Goal: Use online tool/utility: Utilize a website feature to perform a specific function

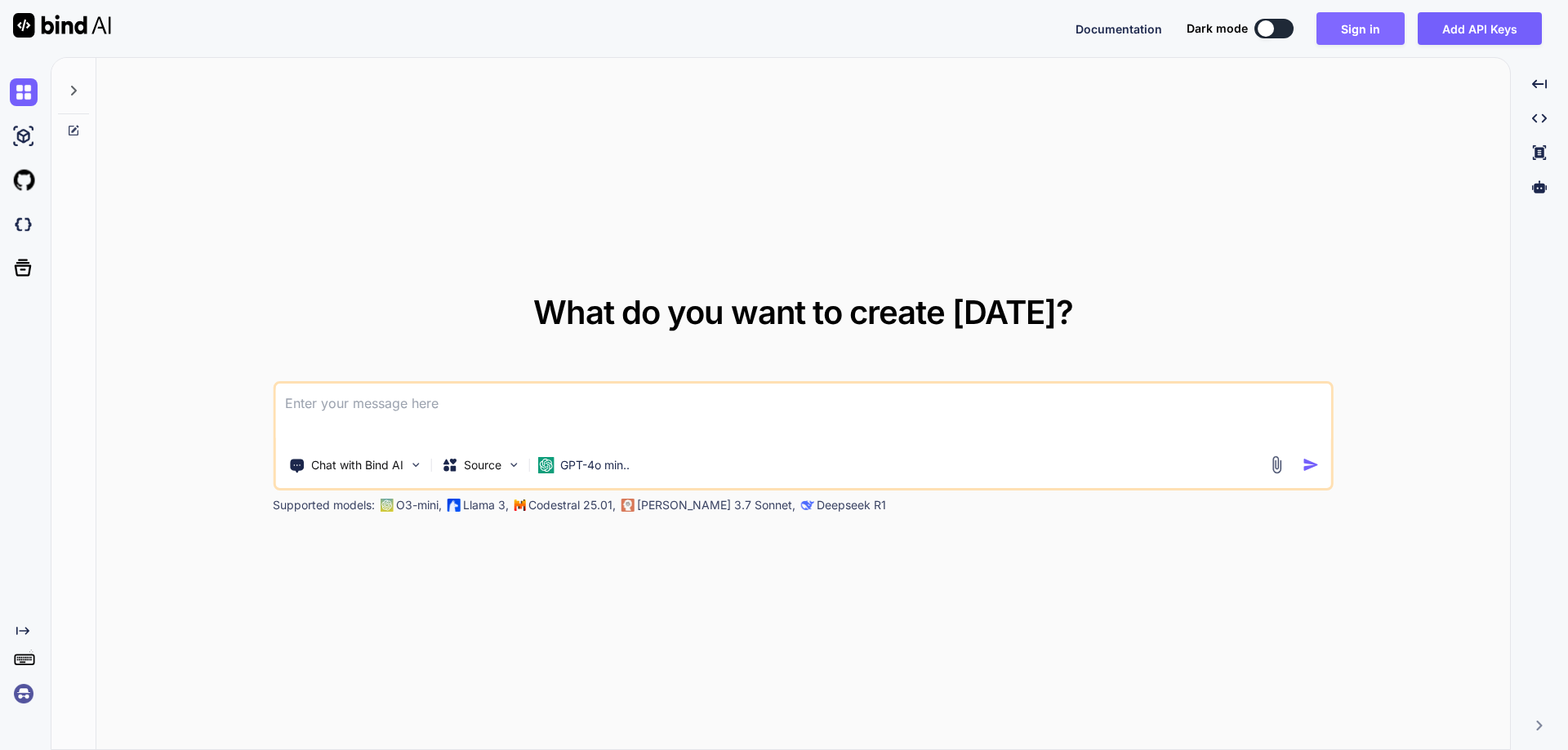
click at [1358, 27] on button "Sign in" at bounding box center [1361, 28] width 88 height 33
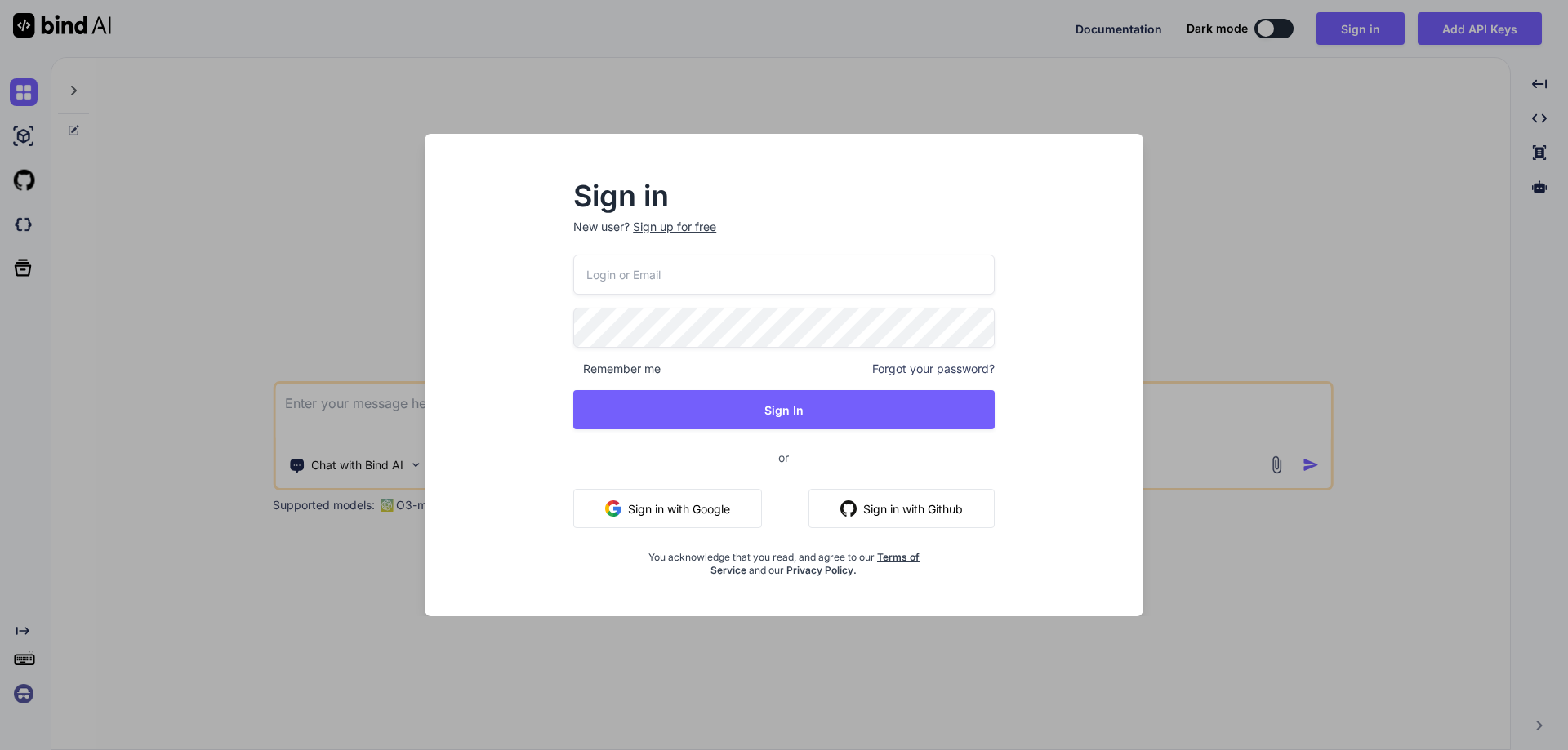
click at [737, 274] on input "email" at bounding box center [784, 274] width 421 height 40
paste input "[EMAIL_ADDRESS][DOMAIN_NAME]"
type input "[EMAIL_ADDRESS][DOMAIN_NAME]"
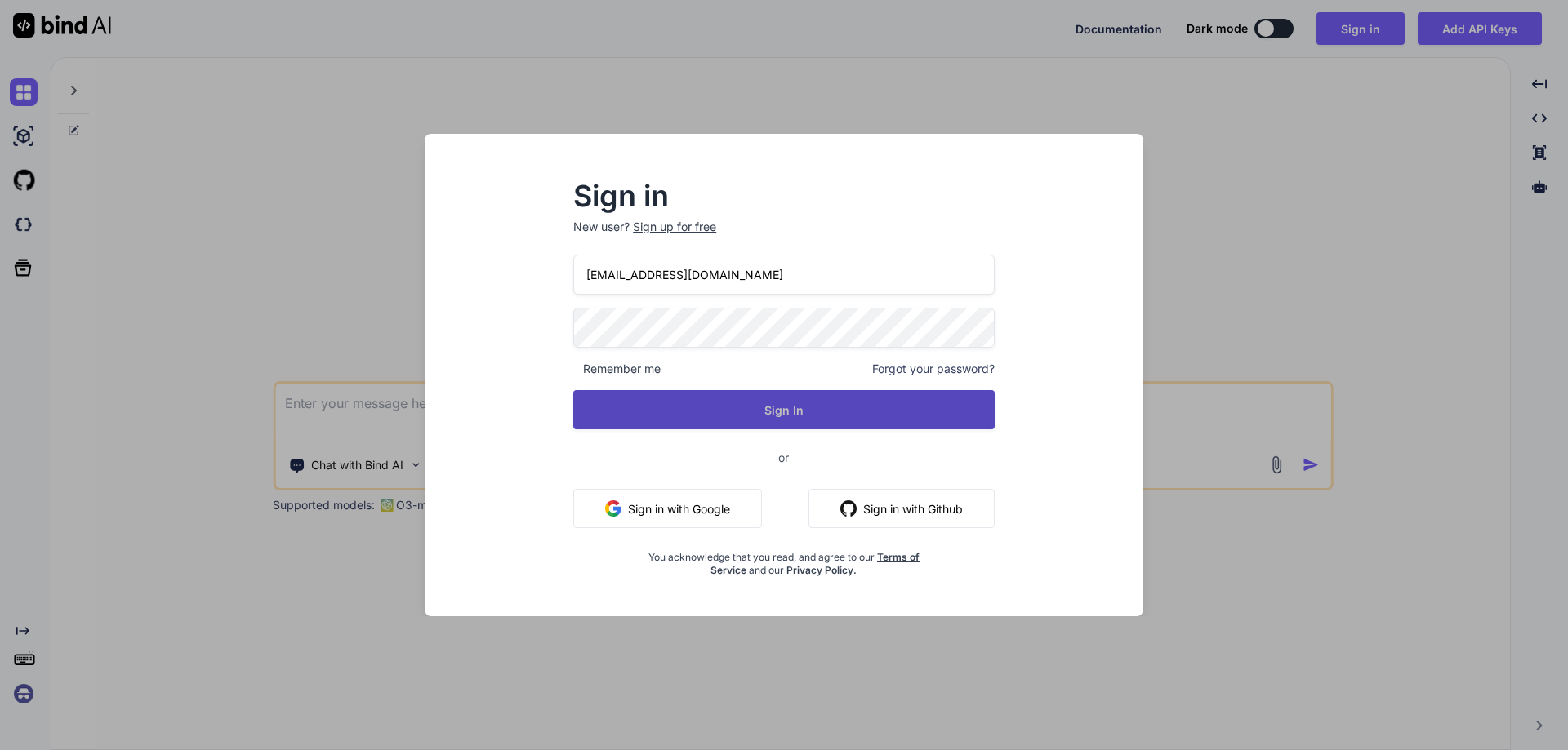
click at [800, 406] on button "Sign In" at bounding box center [784, 409] width 421 height 39
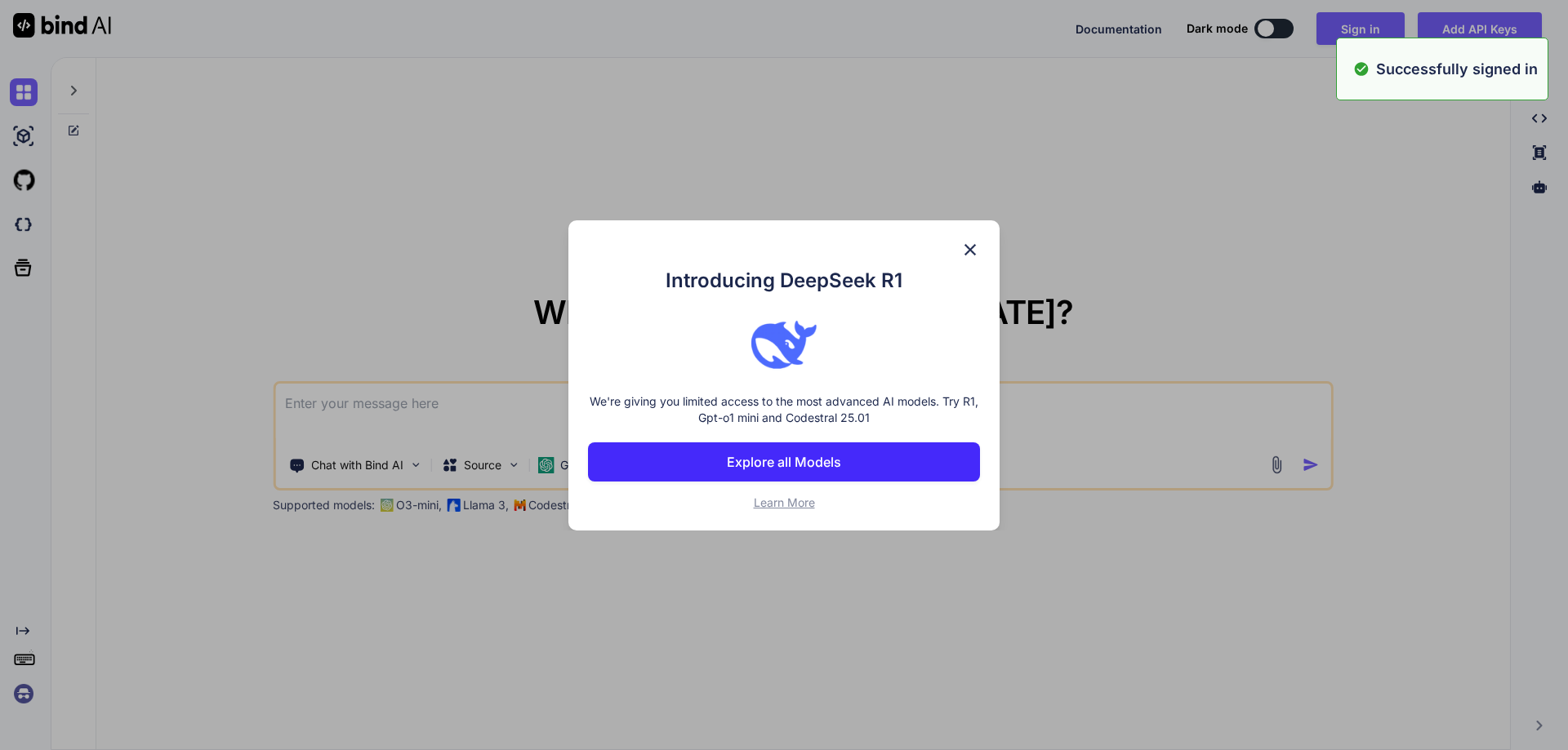
type textarea "x"
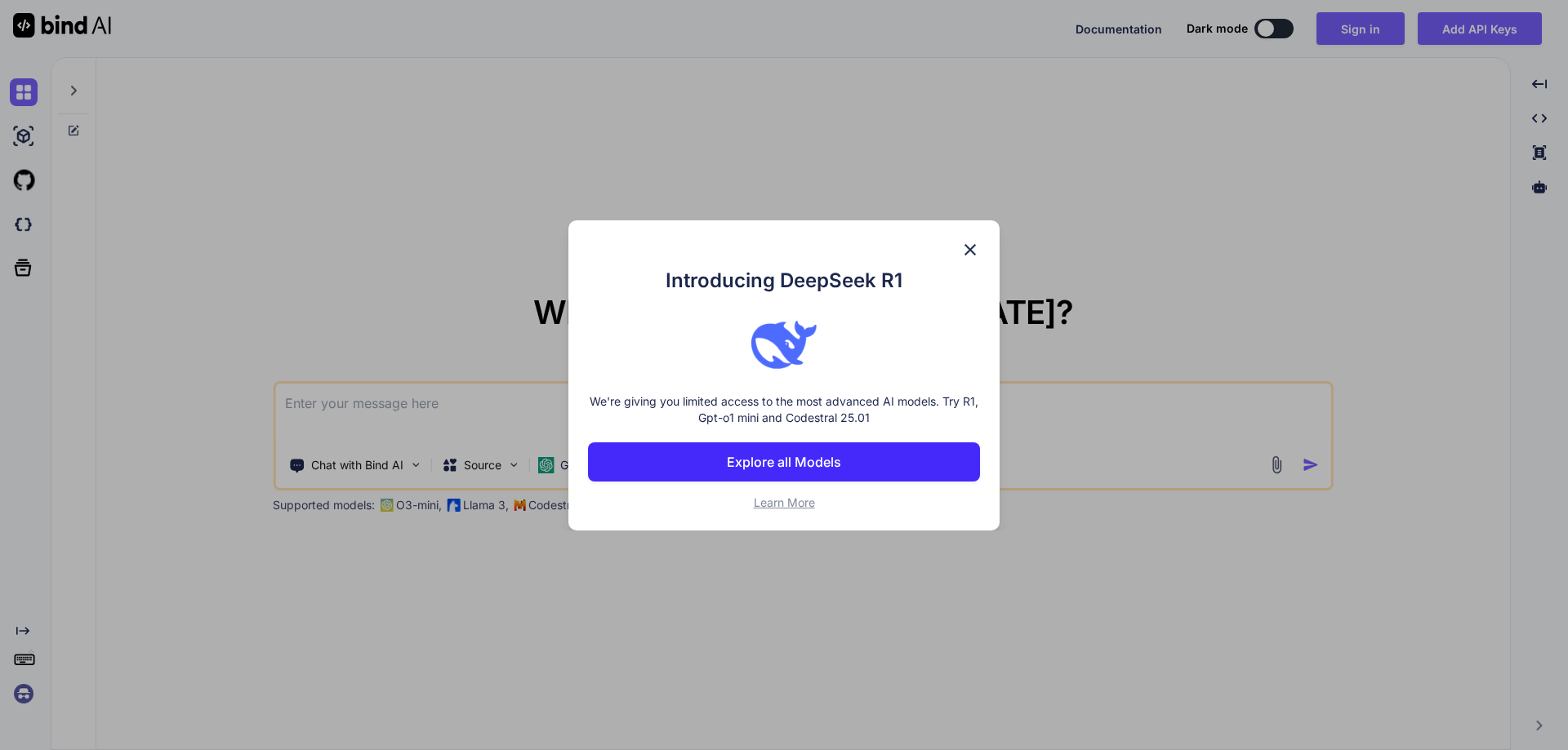
click at [1349, 31] on div "Introducing DeepSeek R1 We're giving you limited access to the most advanced AI…" at bounding box center [784, 375] width 1568 height 750
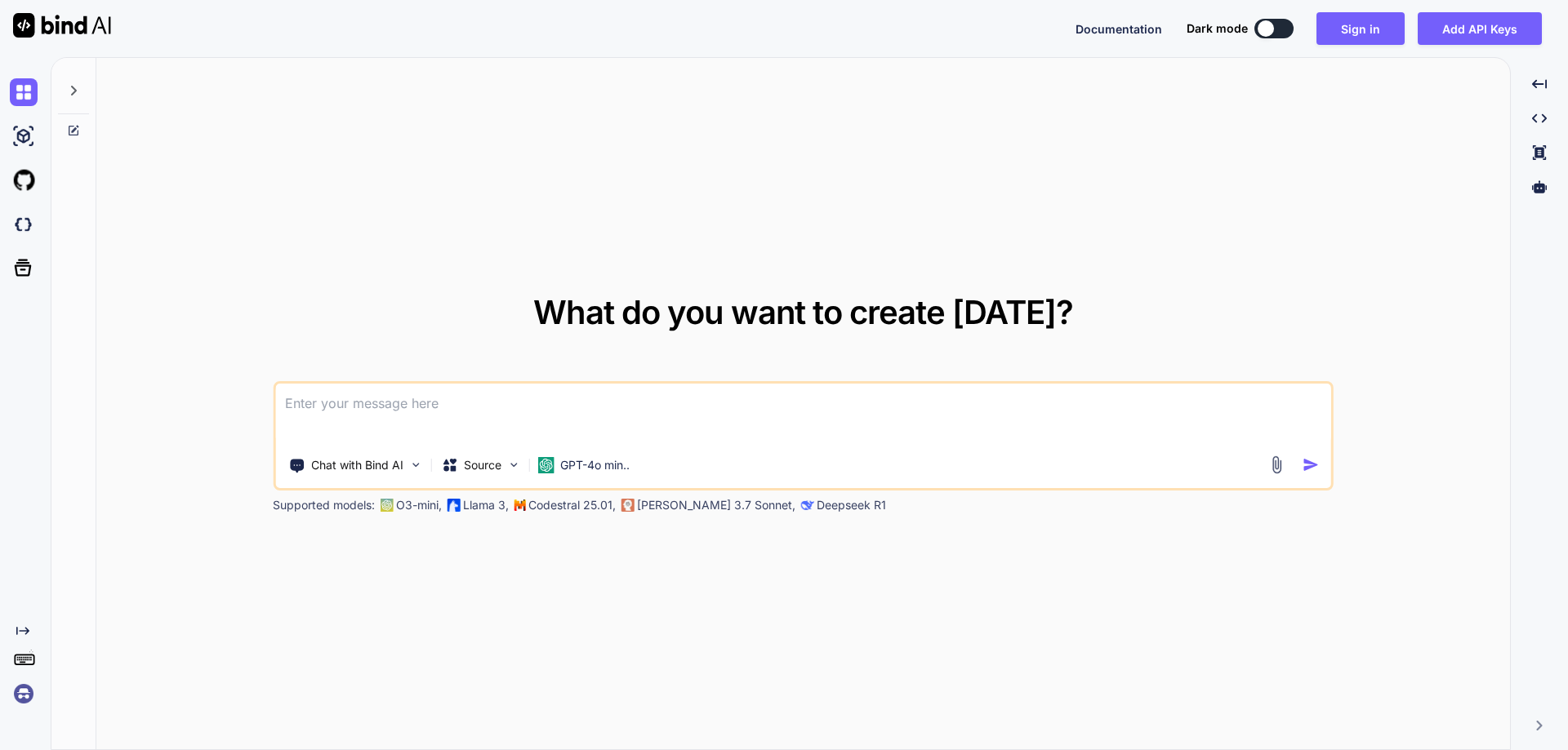
click at [1349, 31] on button "Sign in" at bounding box center [1361, 28] width 88 height 33
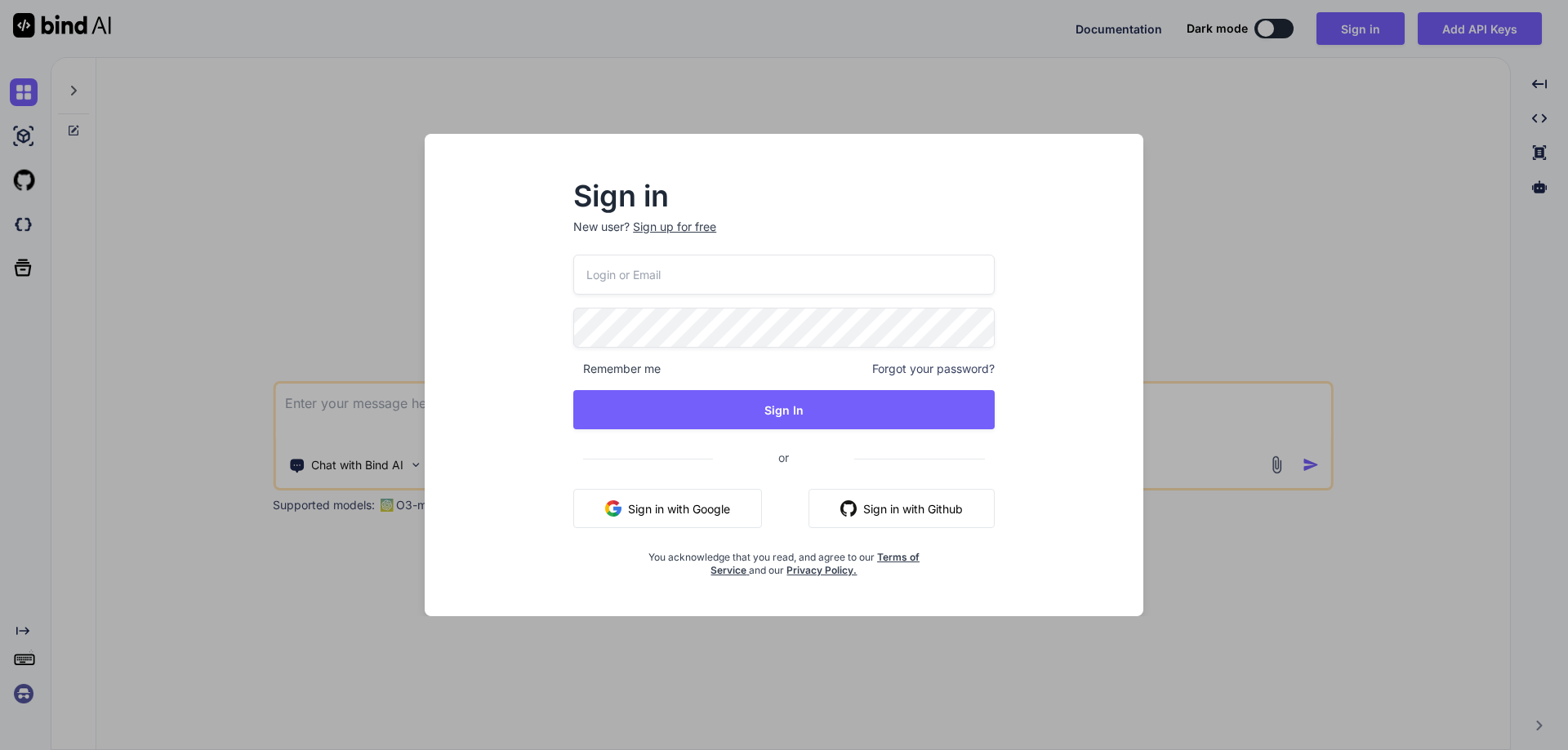
click at [759, 279] on input "email" at bounding box center [784, 274] width 421 height 40
paste input "[EMAIL_ADDRESS][DOMAIN_NAME]"
type input "[EMAIL_ADDRESS][DOMAIN_NAME]"
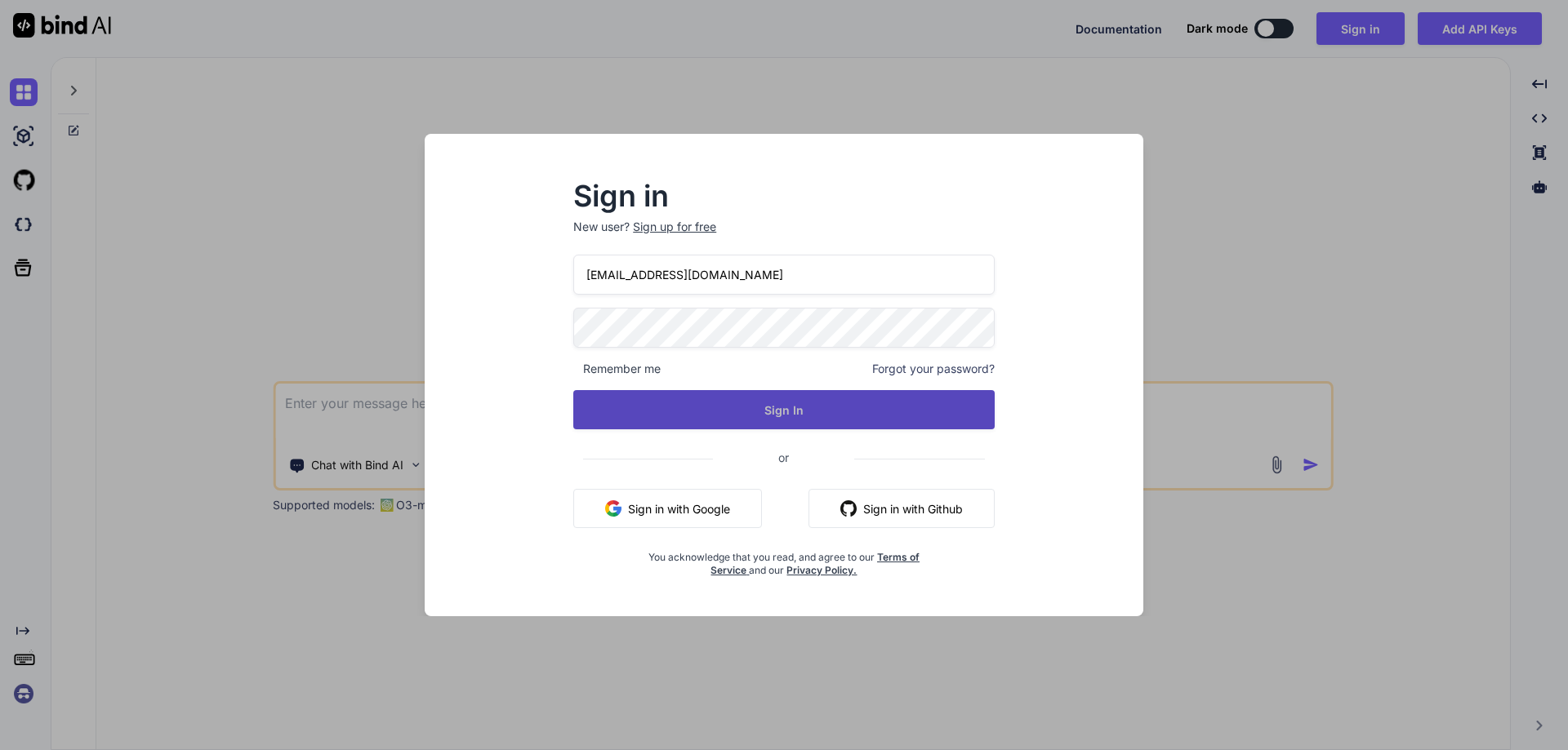
click at [844, 402] on button "Sign In" at bounding box center [784, 409] width 421 height 39
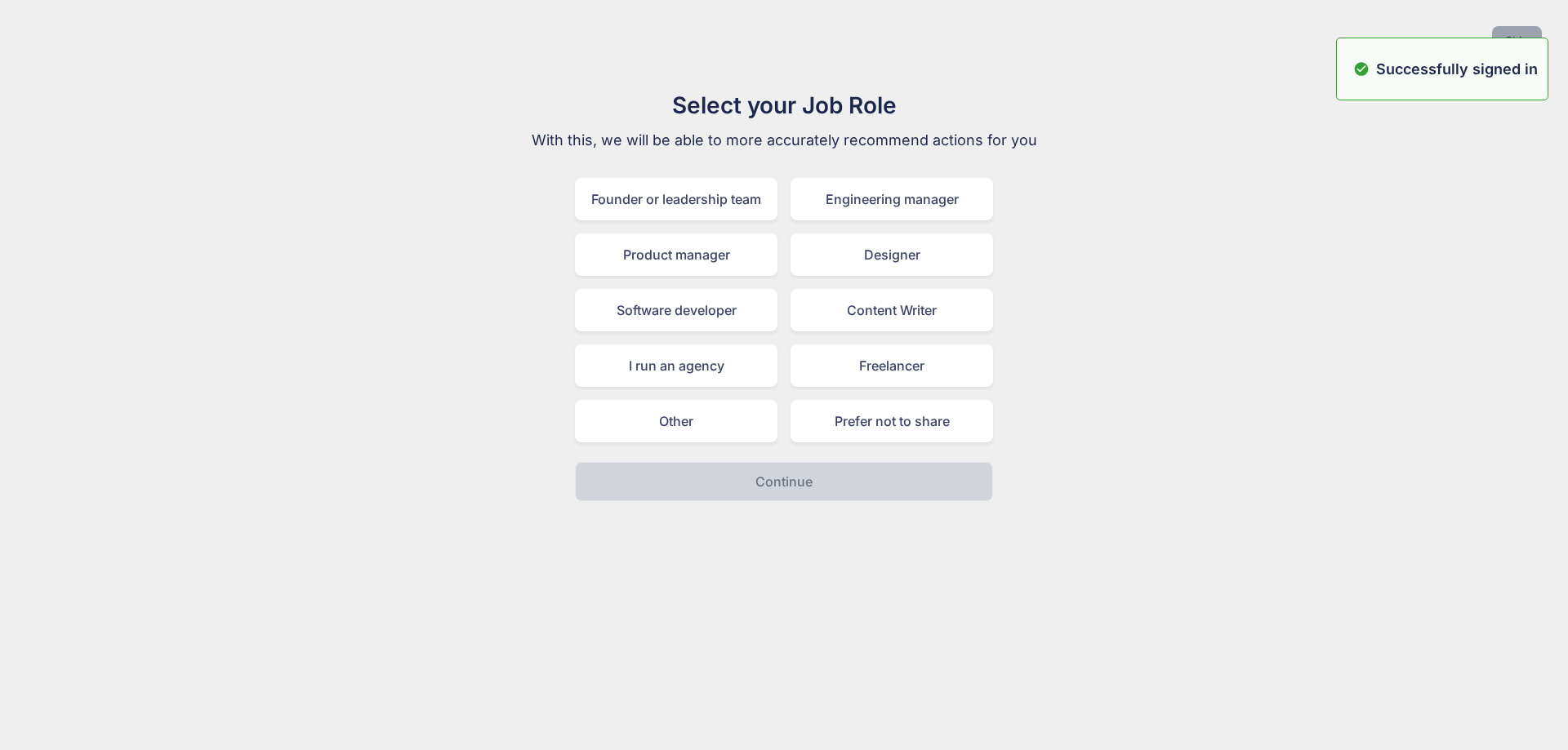
click at [1509, 29] on button "Skip" at bounding box center [1517, 41] width 50 height 29
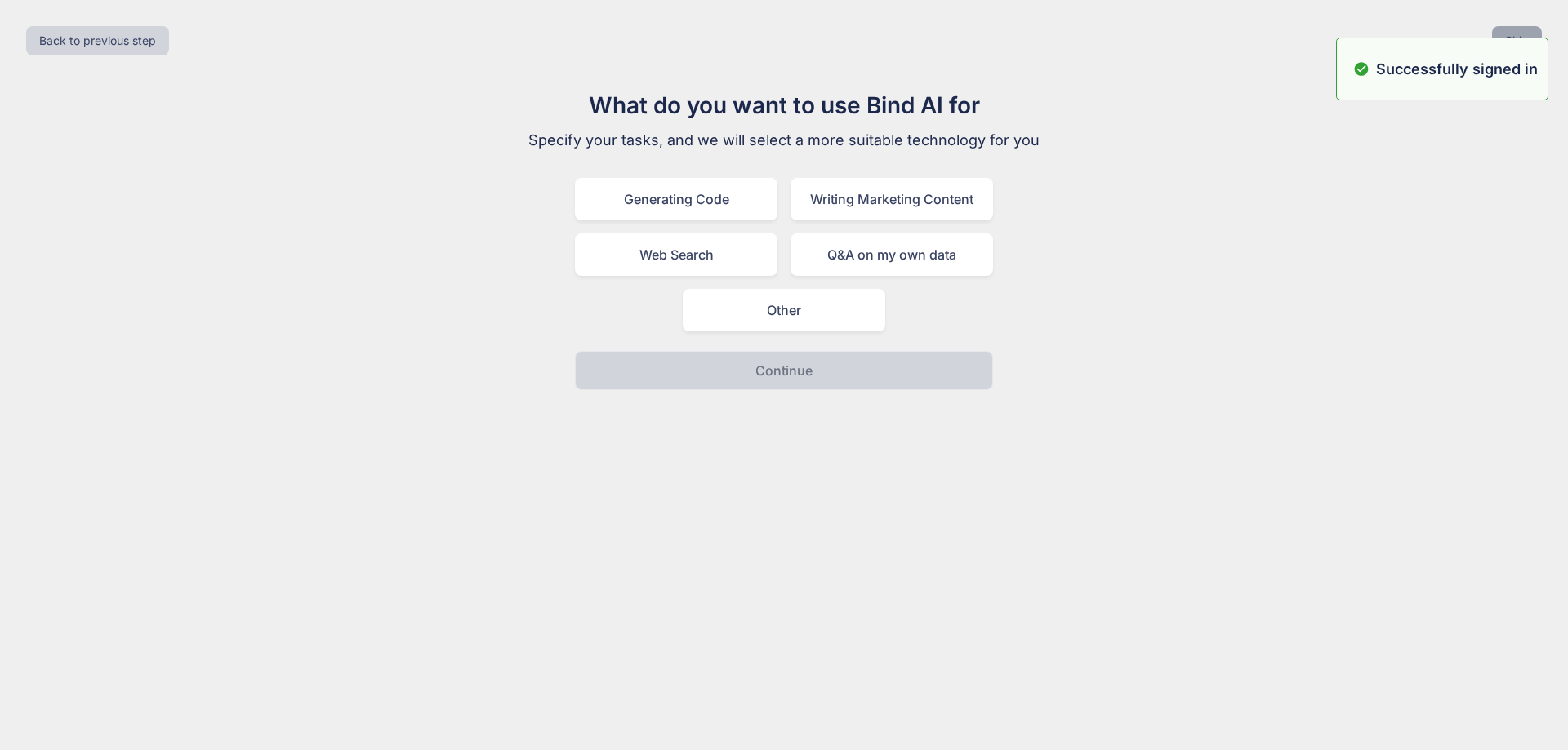
click at [1509, 29] on button "Skip" at bounding box center [1517, 41] width 50 height 29
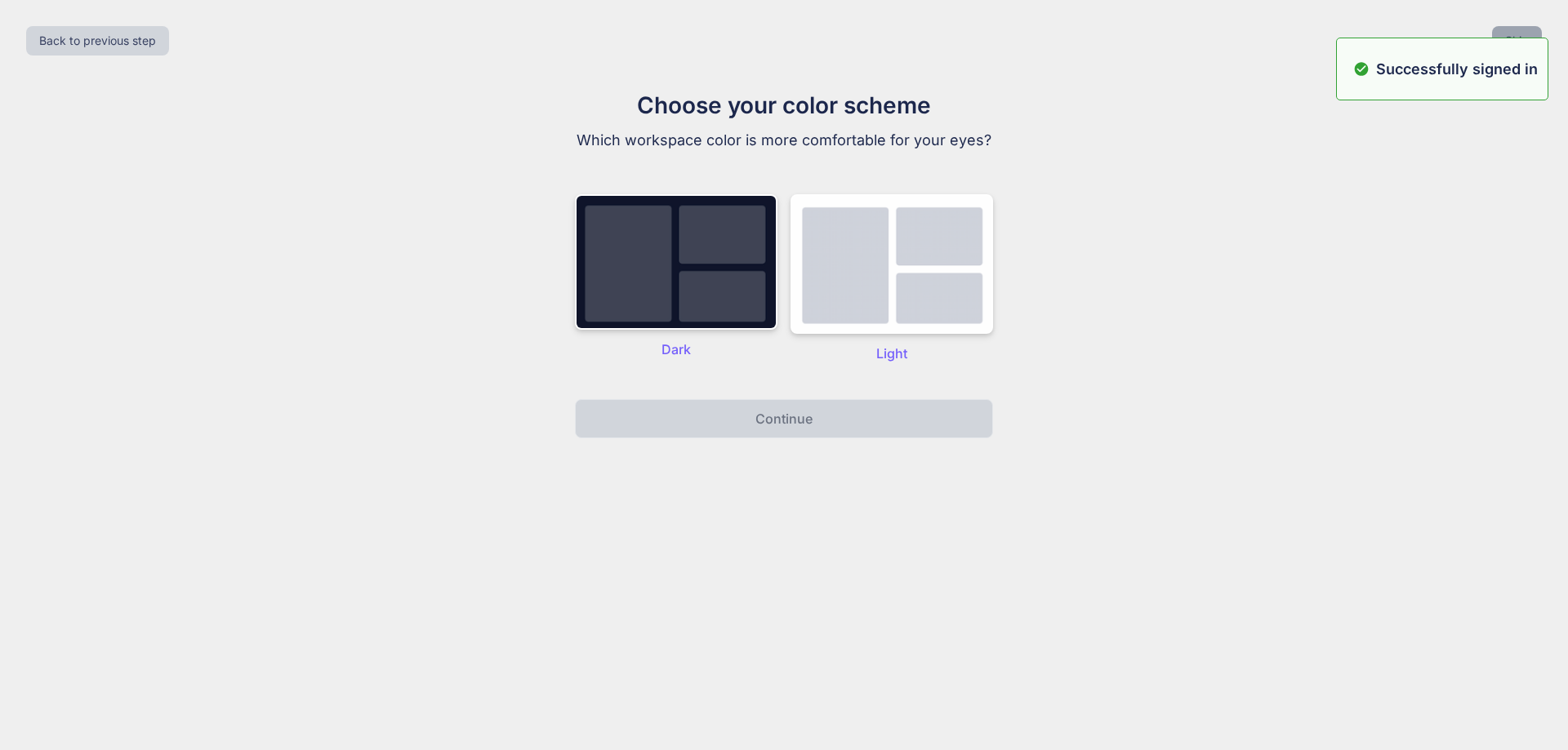
click at [1509, 29] on button "Skip" at bounding box center [1517, 41] width 50 height 29
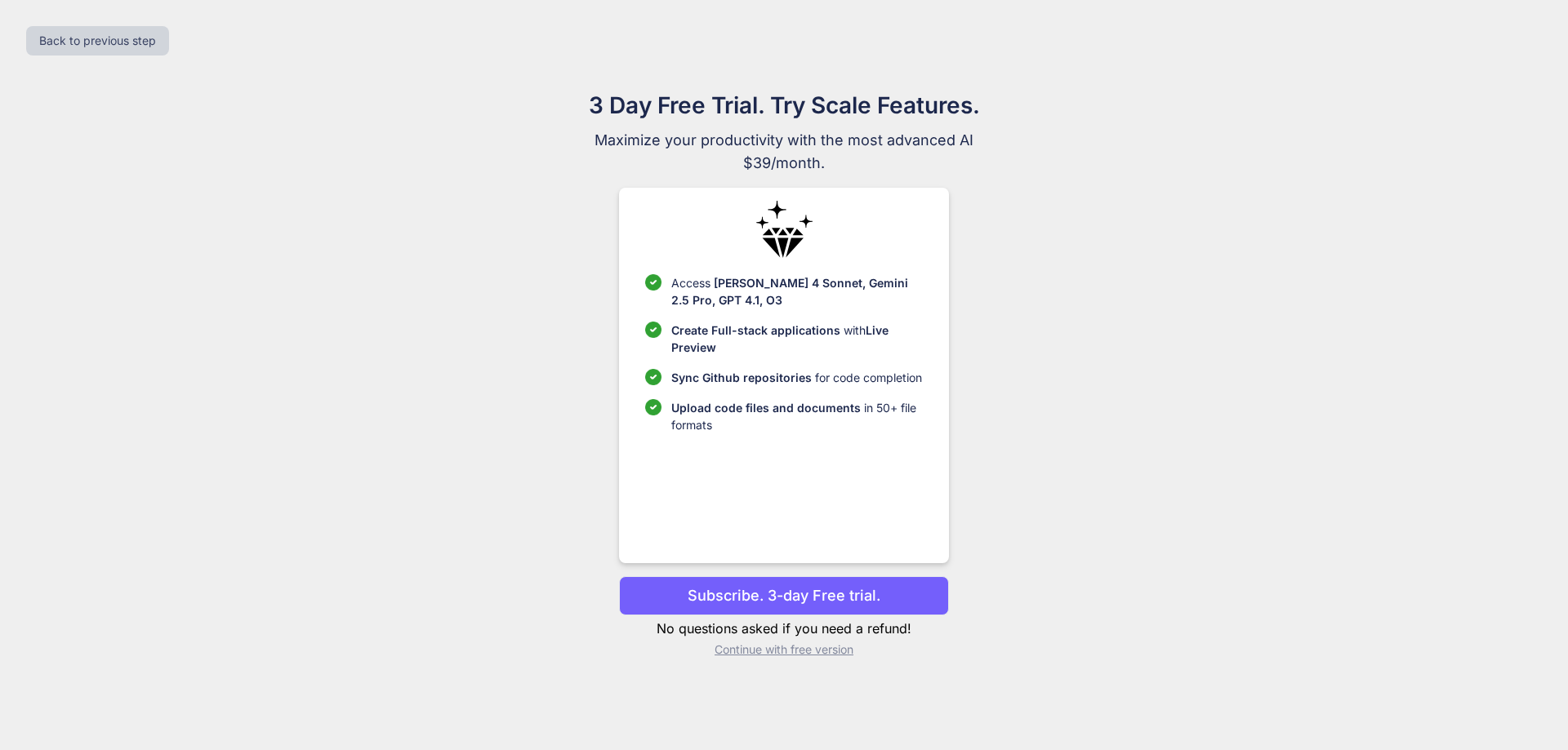
click at [797, 652] on p "Continue with free version" at bounding box center [784, 649] width 329 height 16
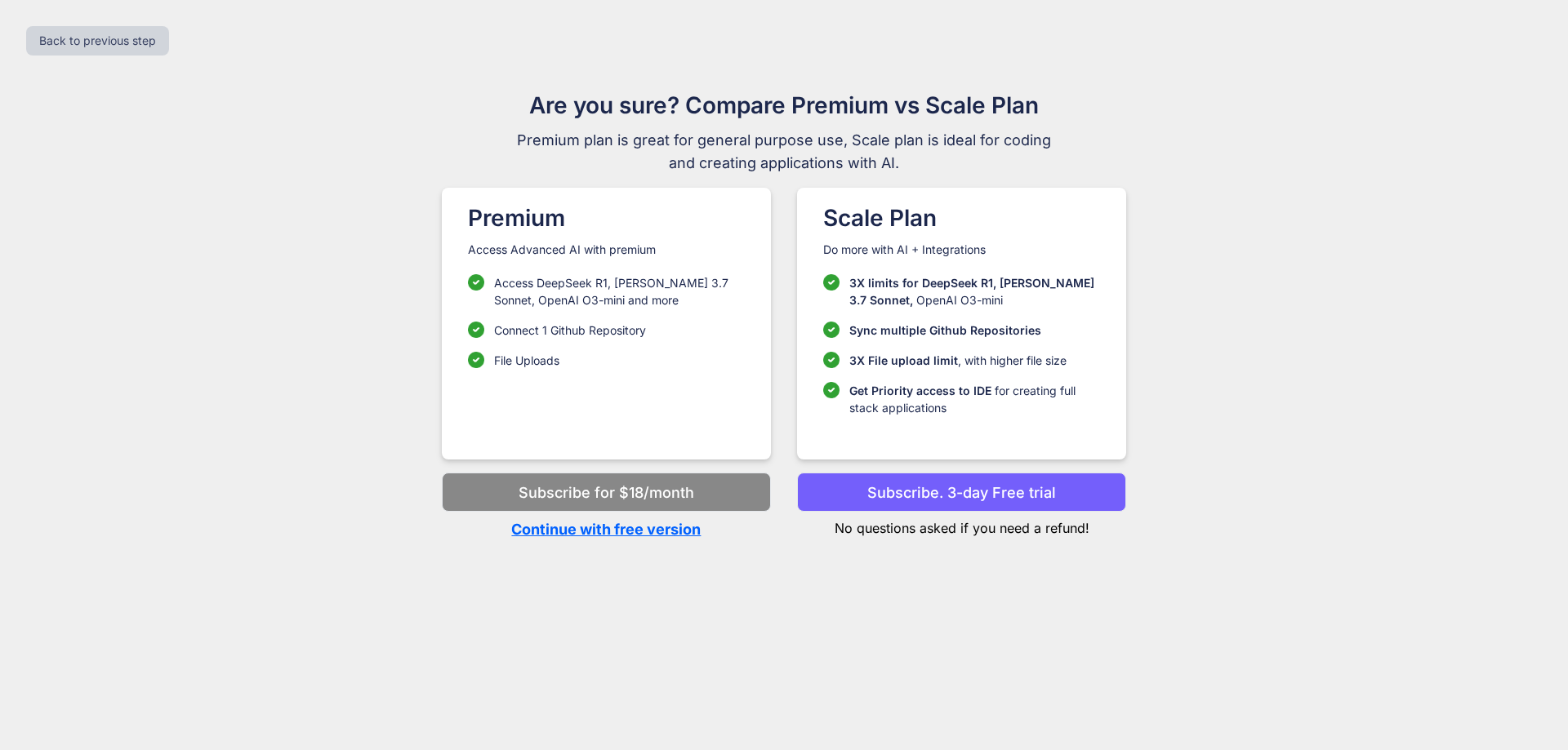
click at [652, 532] on p "Continue with free version" at bounding box center [606, 529] width 329 height 22
type textarea "x"
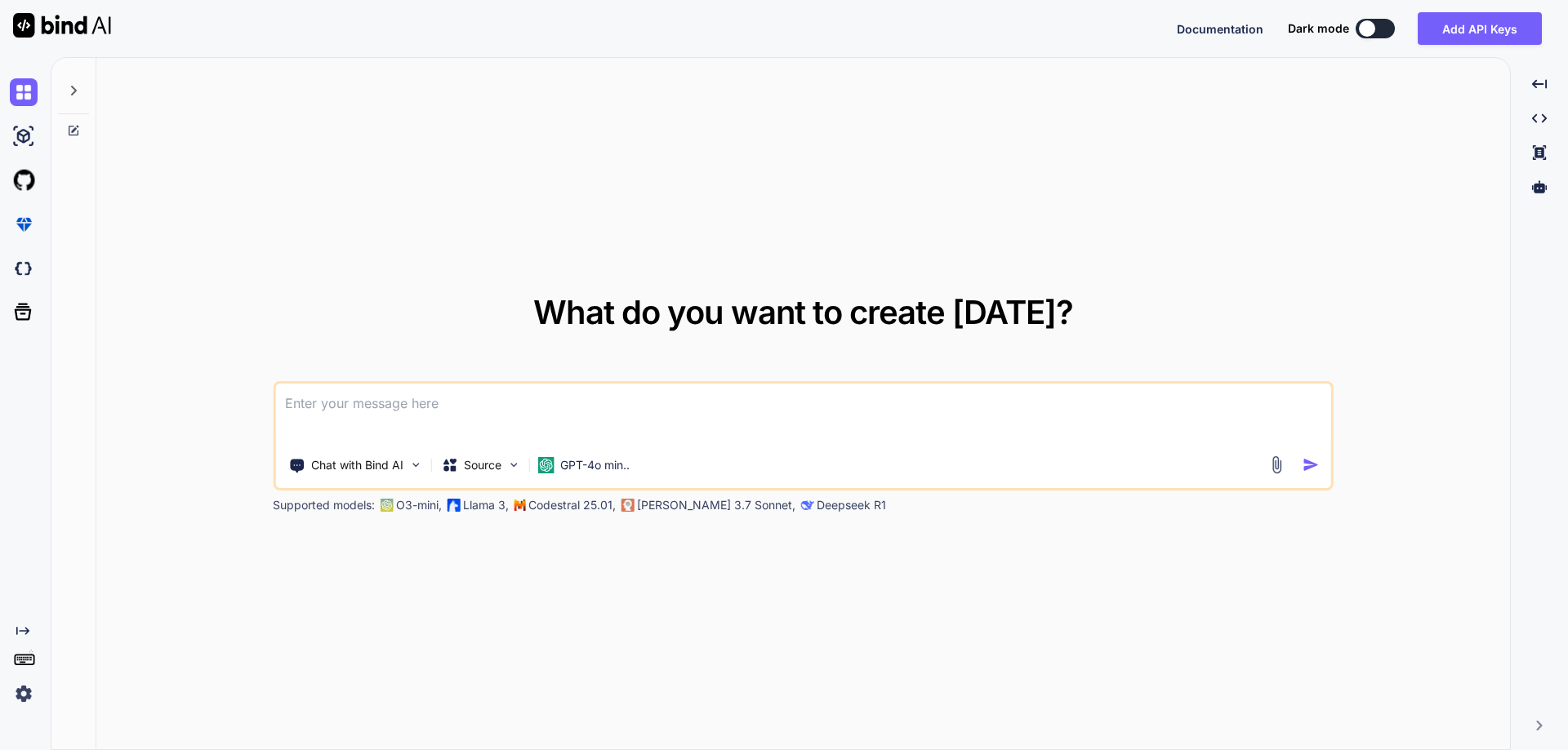
click at [354, 403] on textarea at bounding box center [803, 414] width 1056 height 60
click at [393, 399] on textarea "//Convert" at bounding box center [803, 414] width 1056 height 60
paste textarea "CREATE OR ALTER PROCEDURE RECOSTEA_PERIODO_IN (V_FECHA_INI DATE, V_FECHA_FIN DA…"
type textarea "//Convert the firebird stored procedure into sql server stored procedure CREATE…"
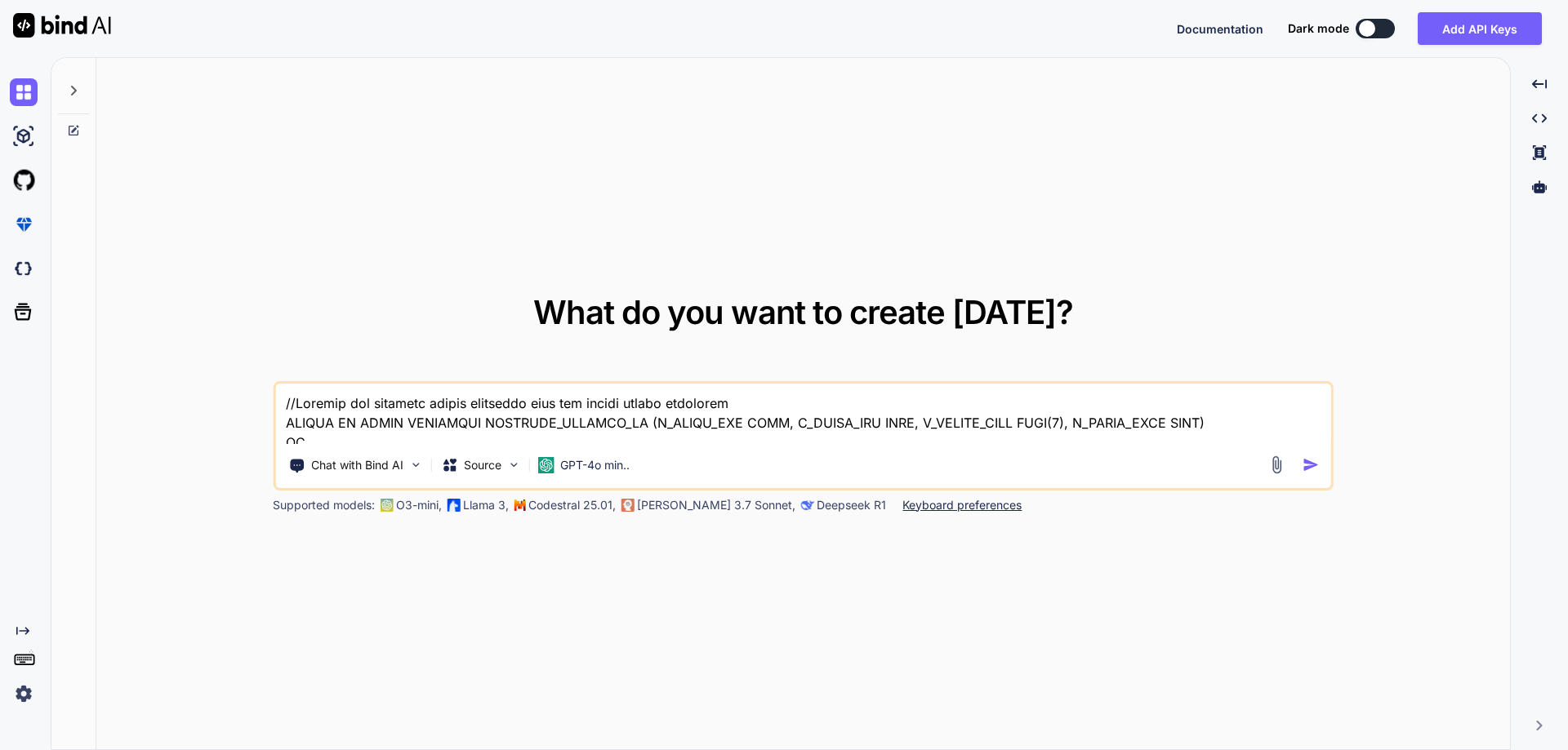
scroll to position [3882, 0]
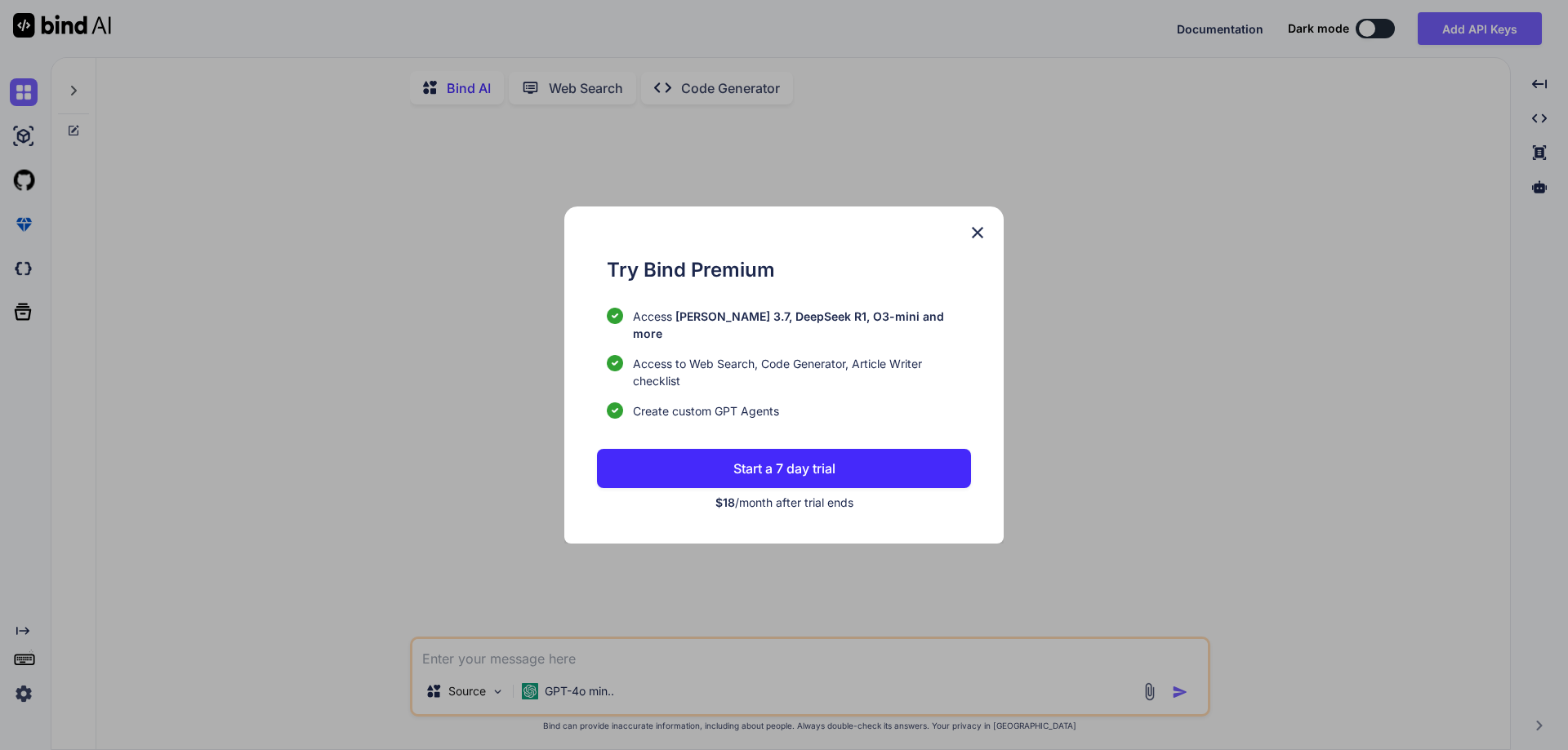
click at [979, 241] on img at bounding box center [978, 233] width 19 height 19
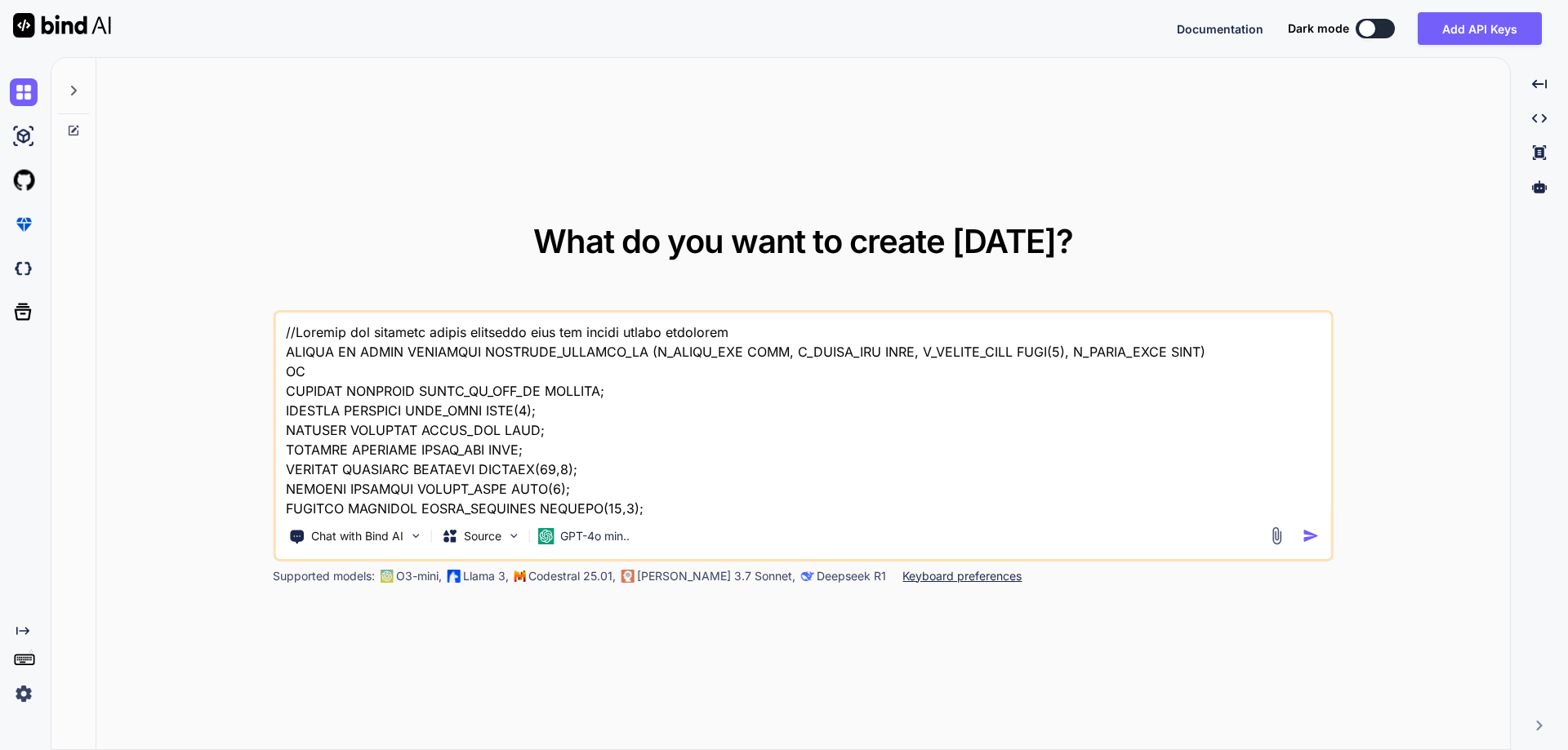
type textarea "x"
